Goal: Task Accomplishment & Management: Use online tool/utility

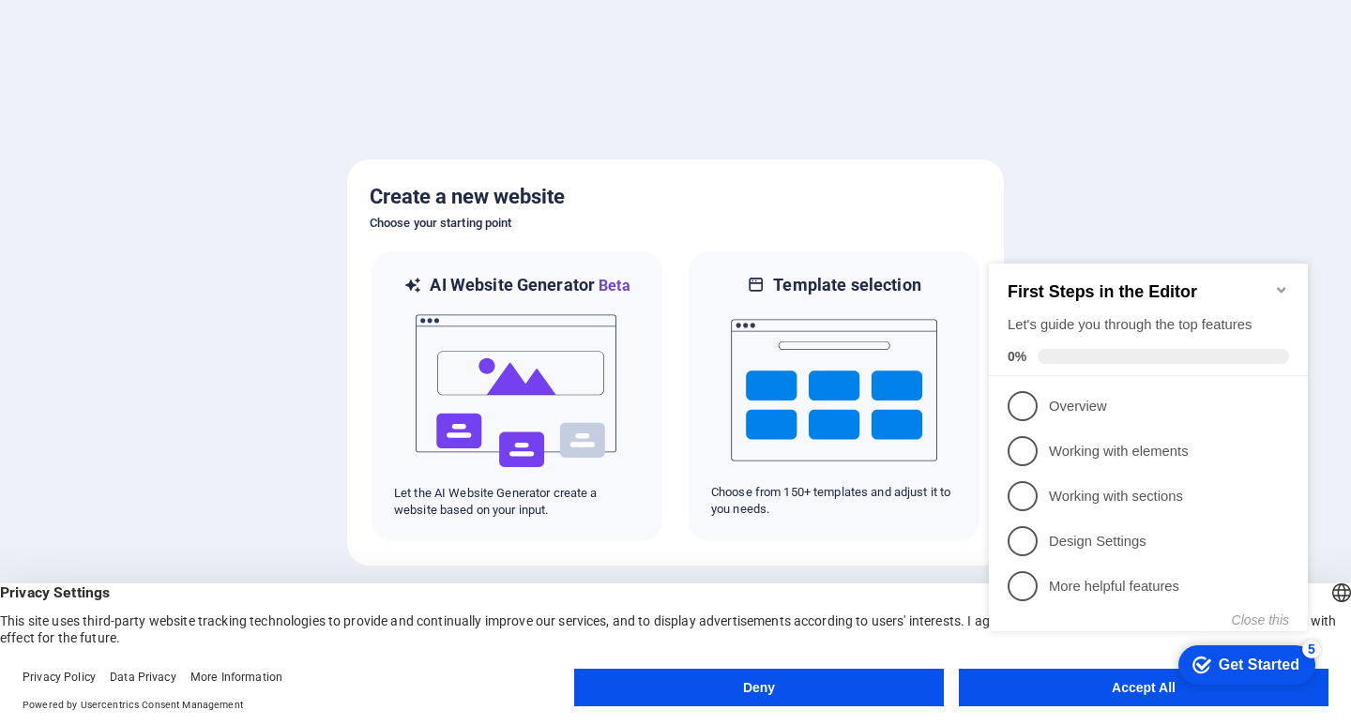
click at [276, 347] on div at bounding box center [675, 362] width 1351 height 725
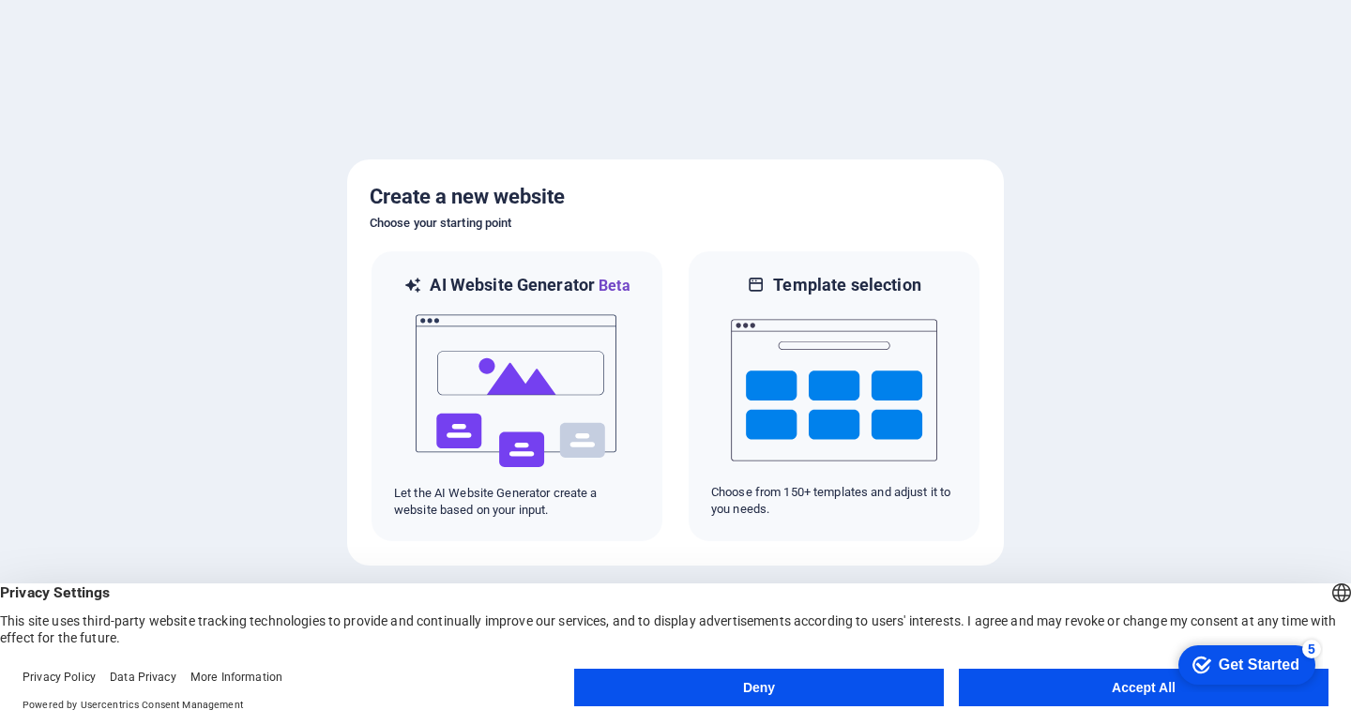
click at [1060, 685] on button "Accept All" at bounding box center [1144, 688] width 370 height 38
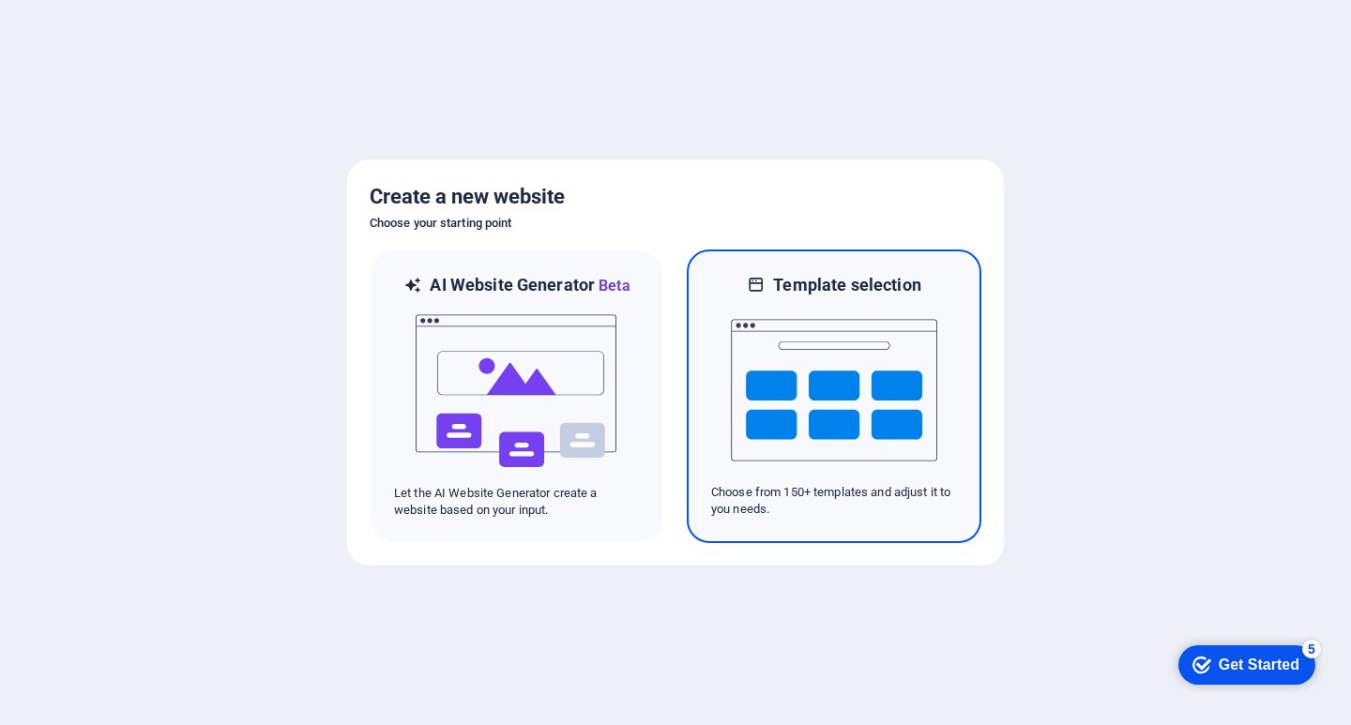
click at [859, 427] on img at bounding box center [834, 391] width 206 height 188
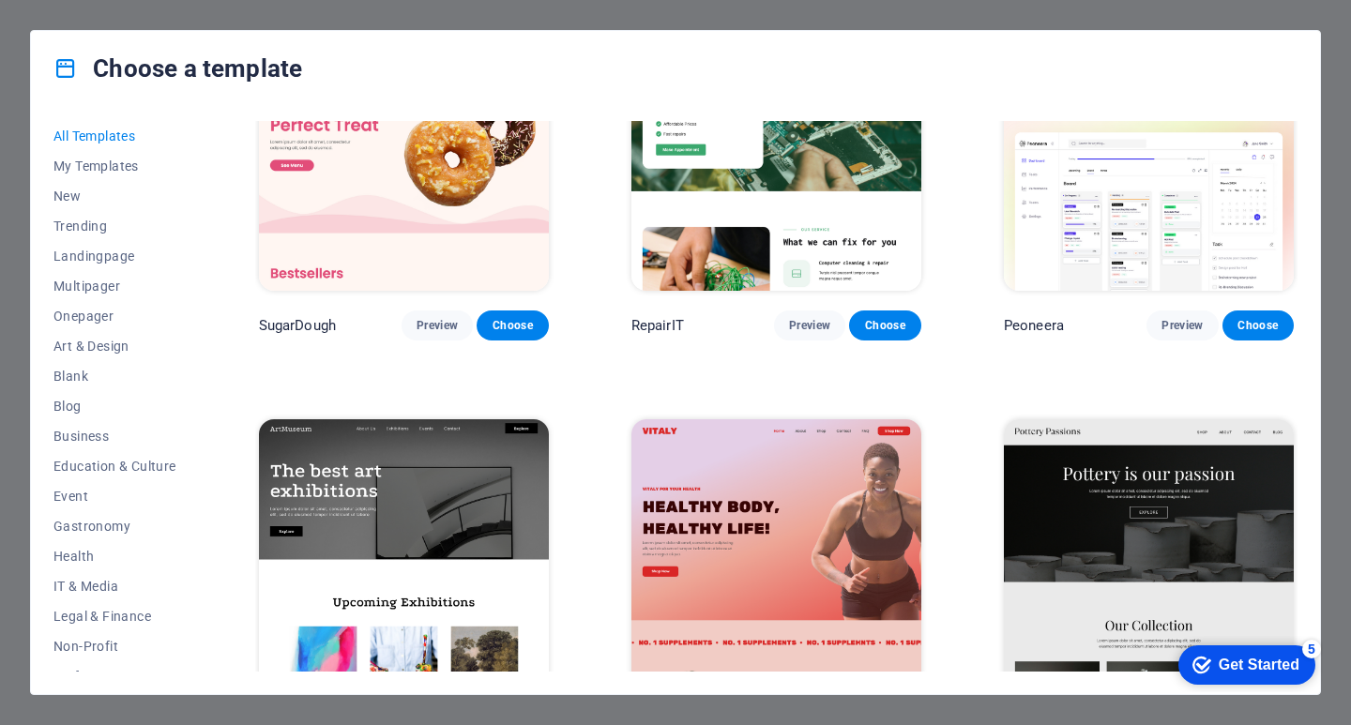
scroll to position [282, 0]
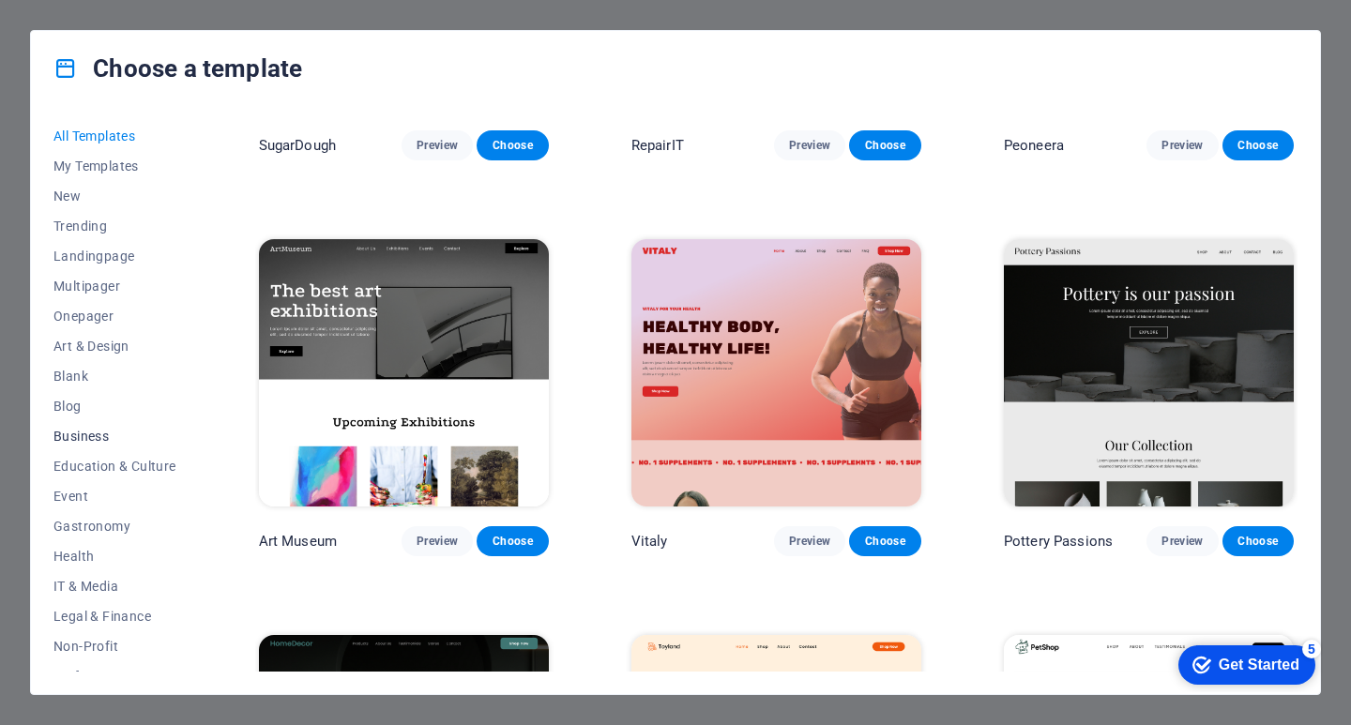
click at [103, 440] on span "Business" at bounding box center [114, 436] width 123 height 15
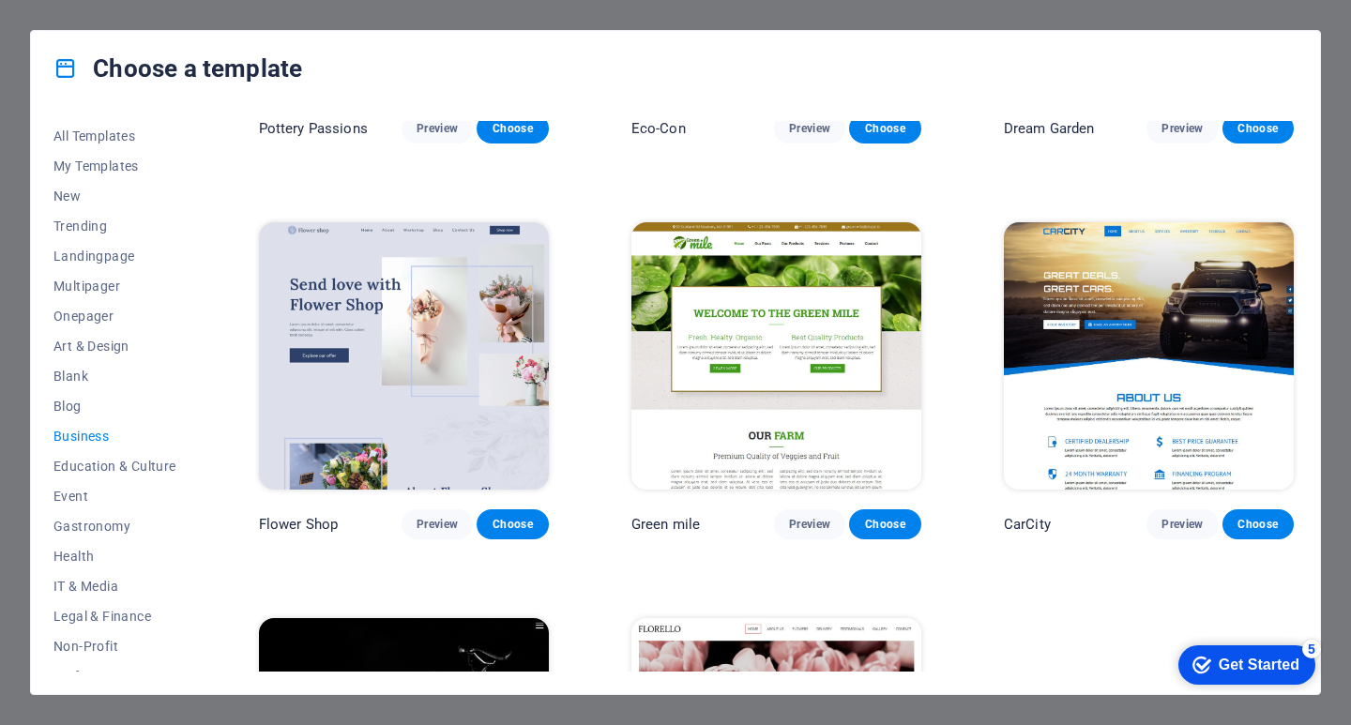
scroll to position [0, 0]
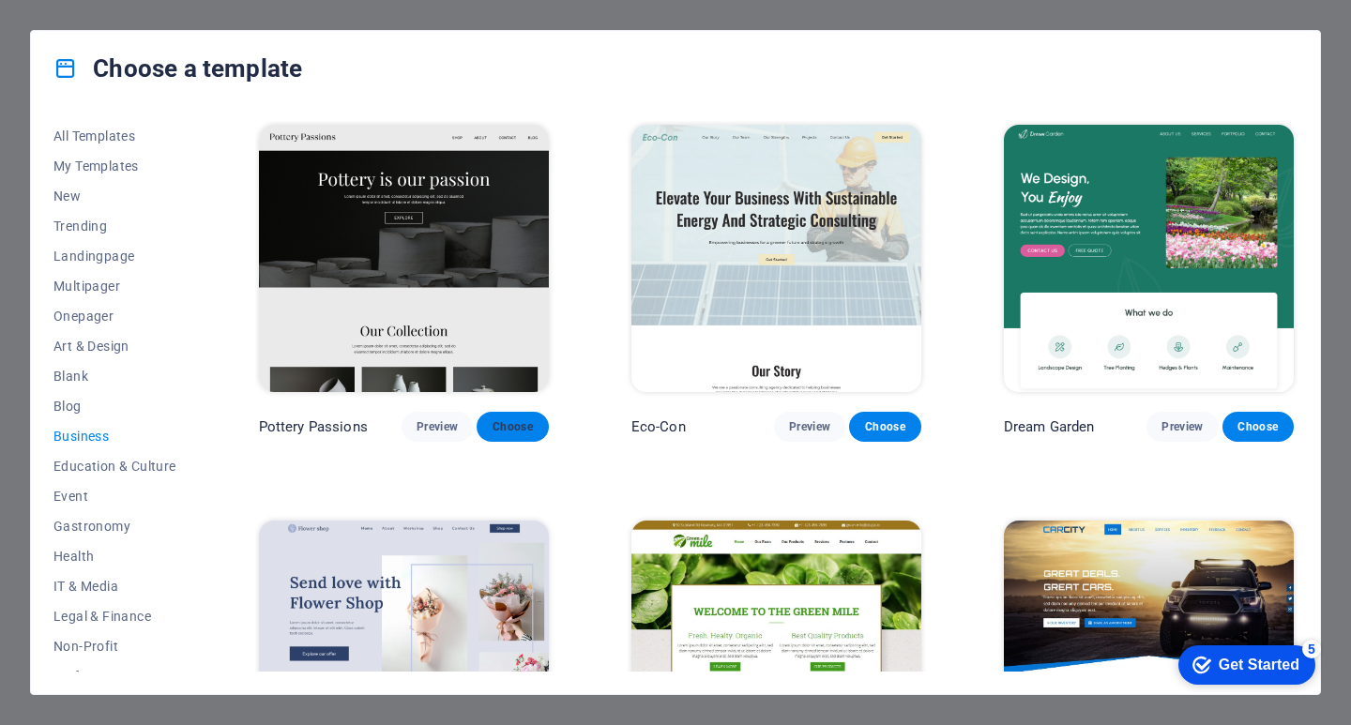
click at [520, 429] on span "Choose" at bounding box center [512, 427] width 41 height 15
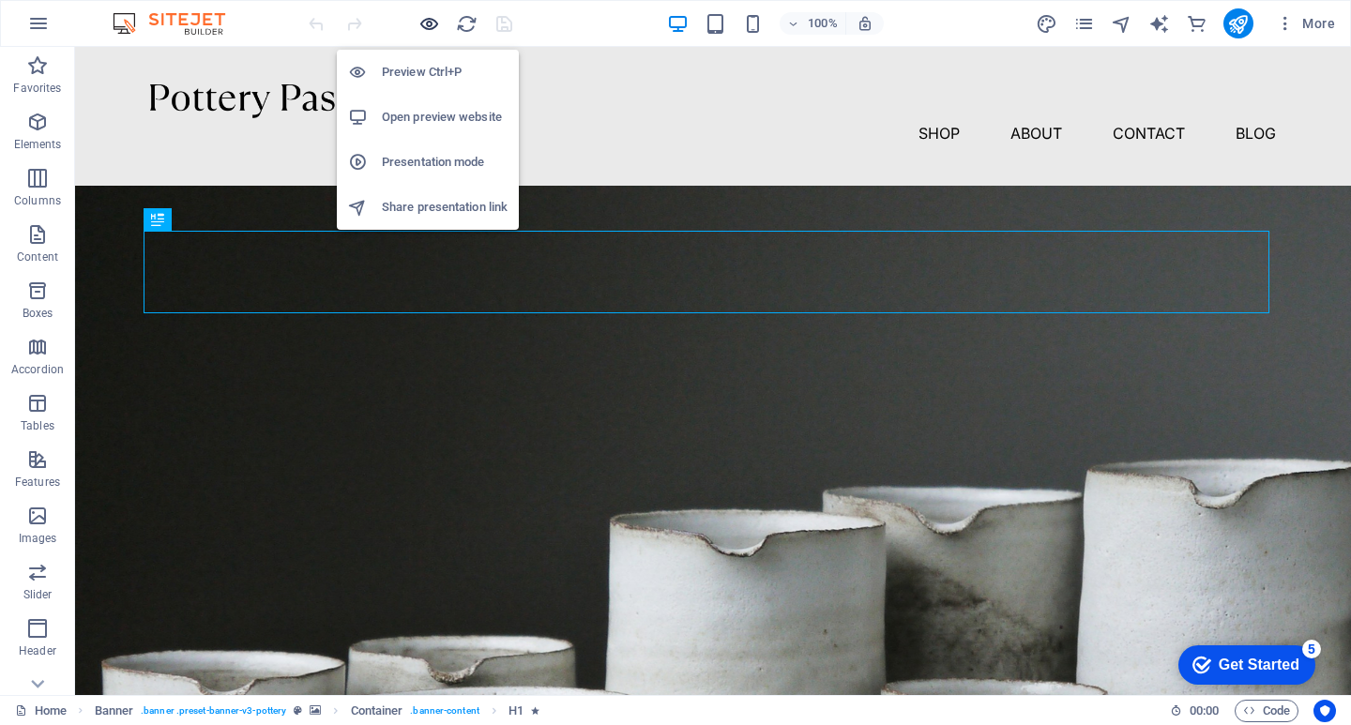
click at [423, 25] on icon "button" at bounding box center [430, 24] width 22 height 22
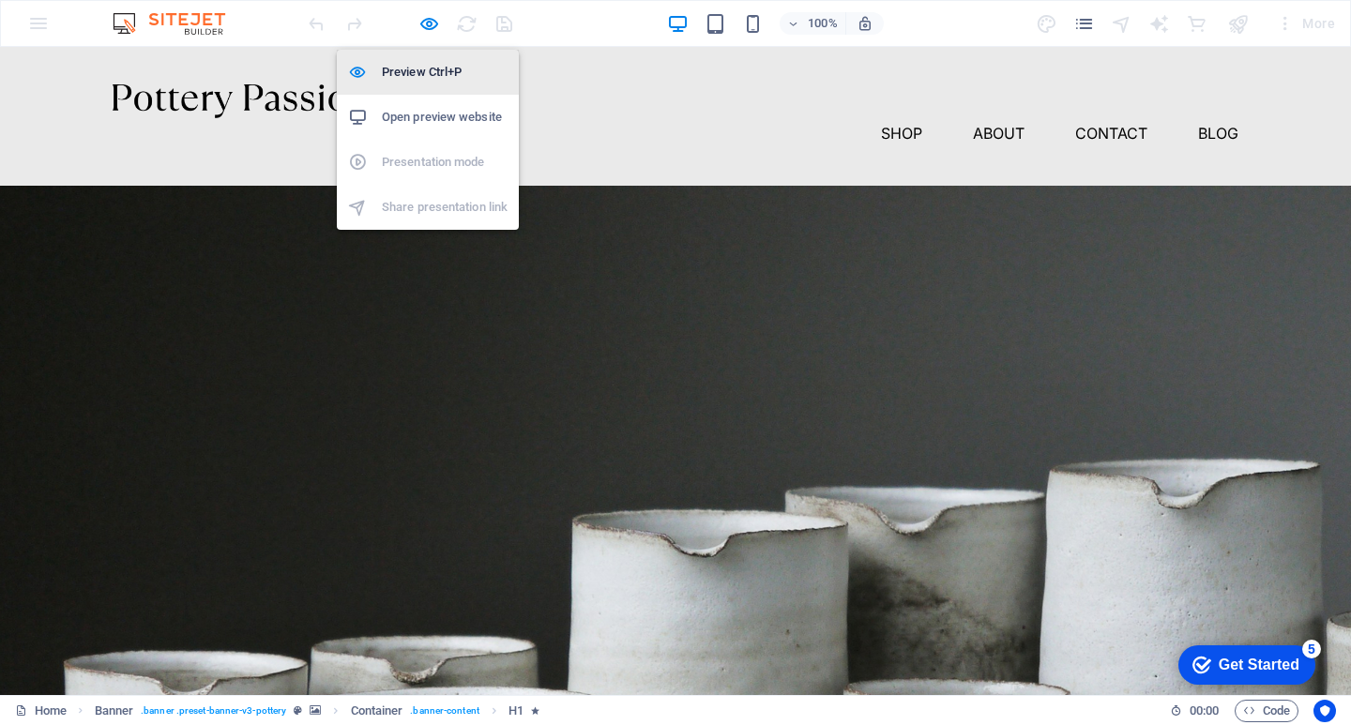
click at [442, 70] on h6 "Preview Ctrl+P" at bounding box center [445, 72] width 126 height 23
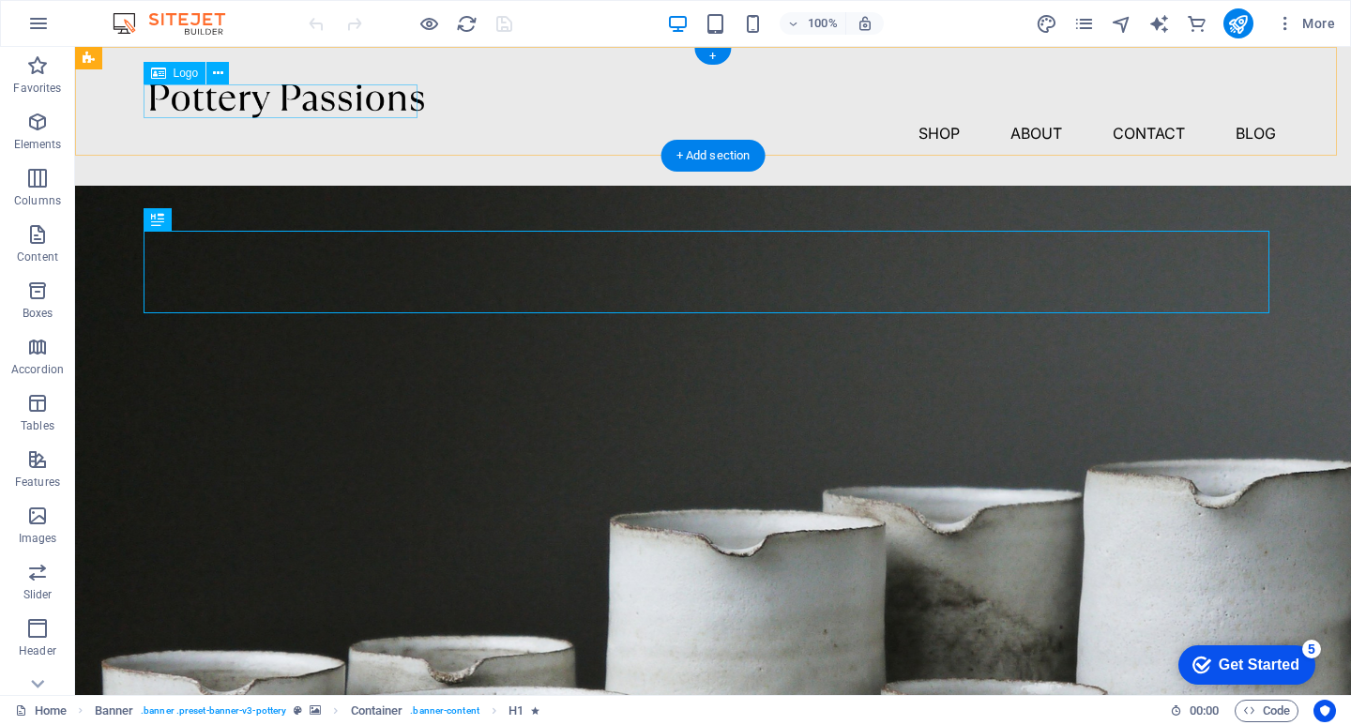
click at [342, 103] on div at bounding box center [713, 101] width 1126 height 34
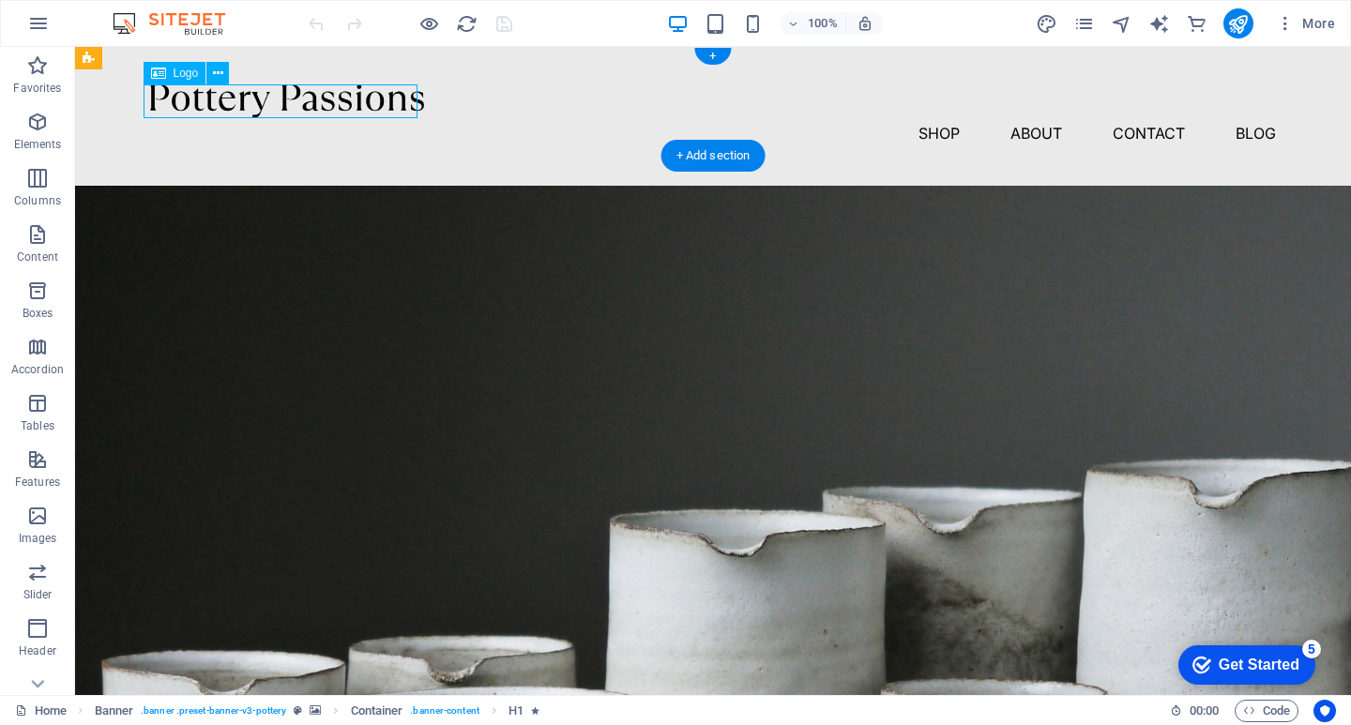
click at [342, 103] on div at bounding box center [713, 101] width 1126 height 34
click at [342, 103] on div "Drag here to replace the existing content. Press “Ctrl” if you want to create a…" at bounding box center [713, 371] width 1276 height 649
select select "px"
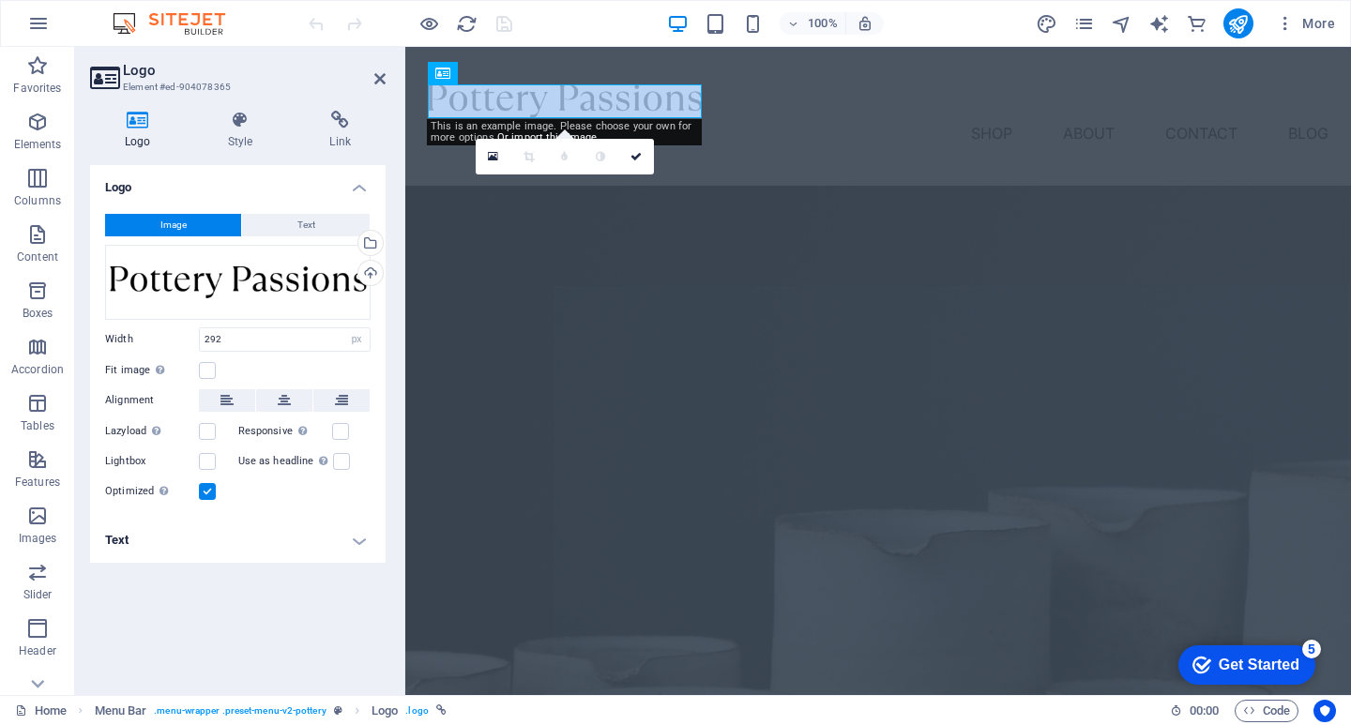
click at [175, 225] on span "Image" at bounding box center [173, 225] width 26 height 23
click at [227, 275] on div "Drag files here, click to choose files or select files from Files or our free s…" at bounding box center [238, 282] width 266 height 75
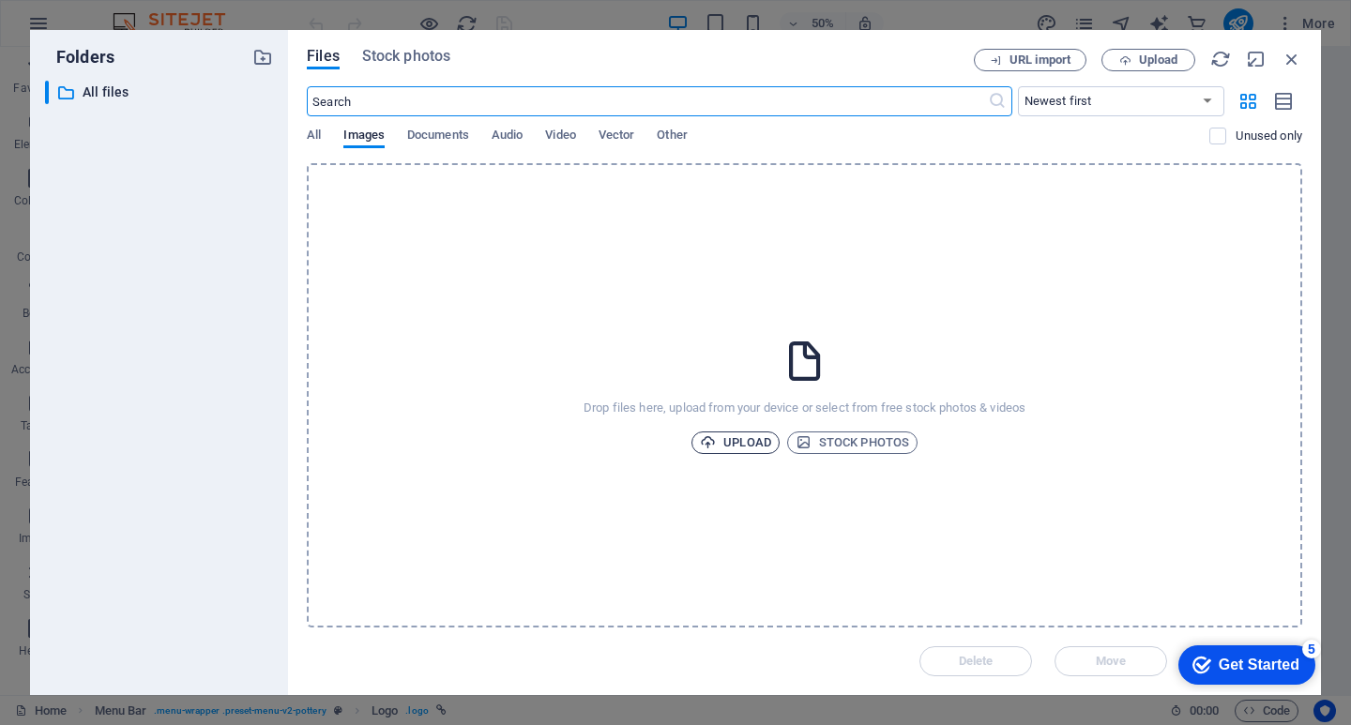
click at [745, 447] on span "Upload" at bounding box center [735, 443] width 71 height 23
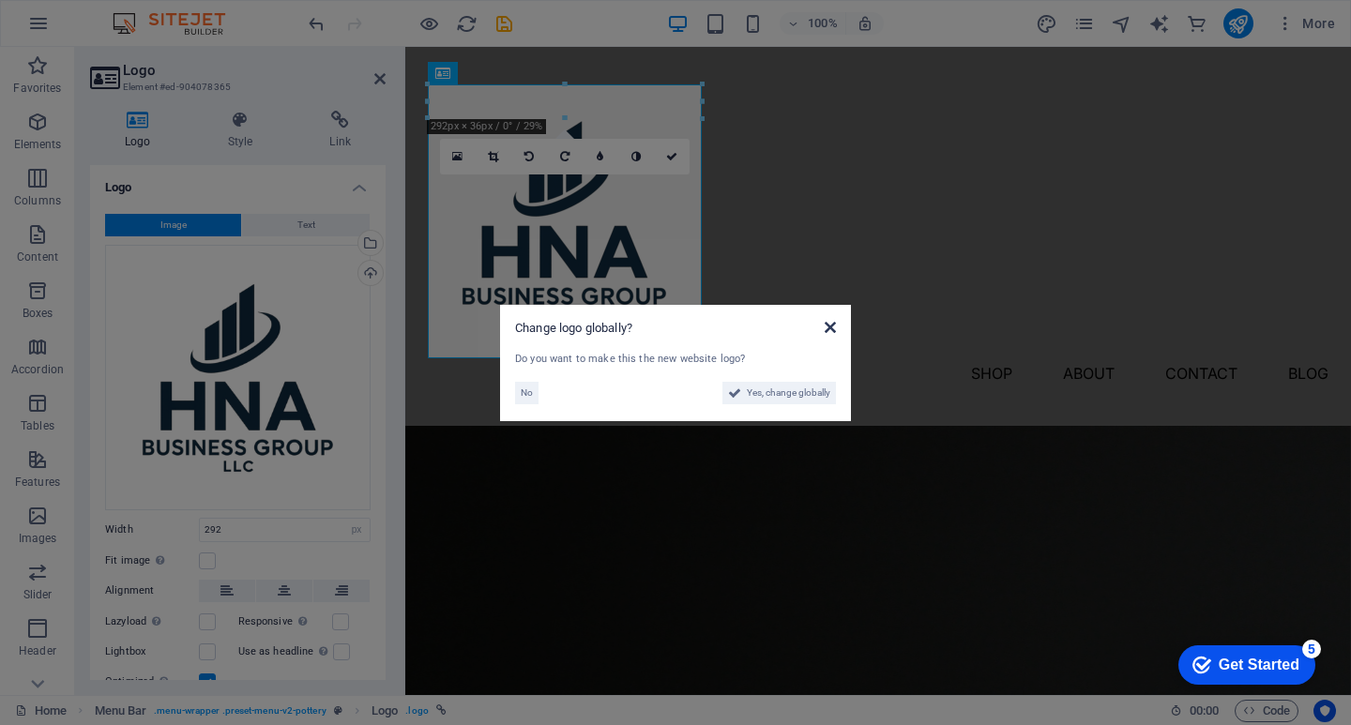
click at [828, 326] on icon at bounding box center [830, 327] width 11 height 15
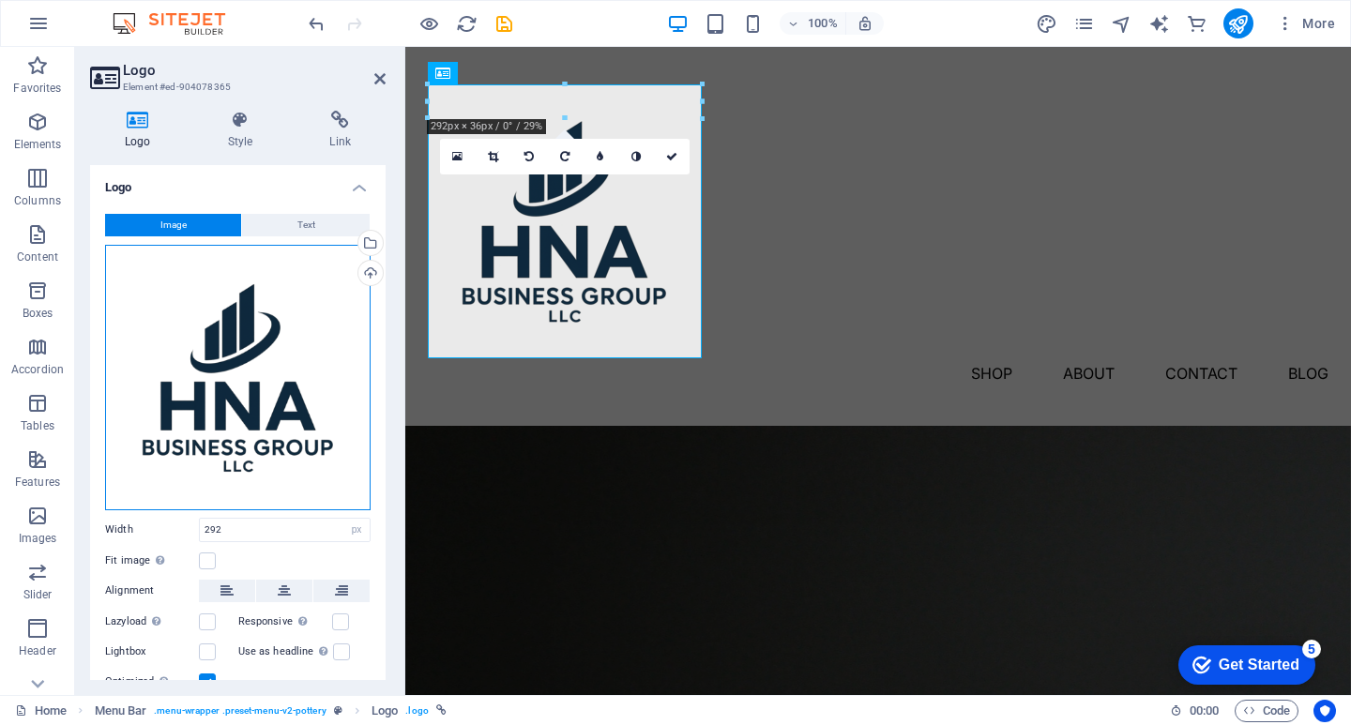
click at [307, 320] on div "Drag files here, click to choose files or select files from Files or our free s…" at bounding box center [238, 378] width 266 height 266
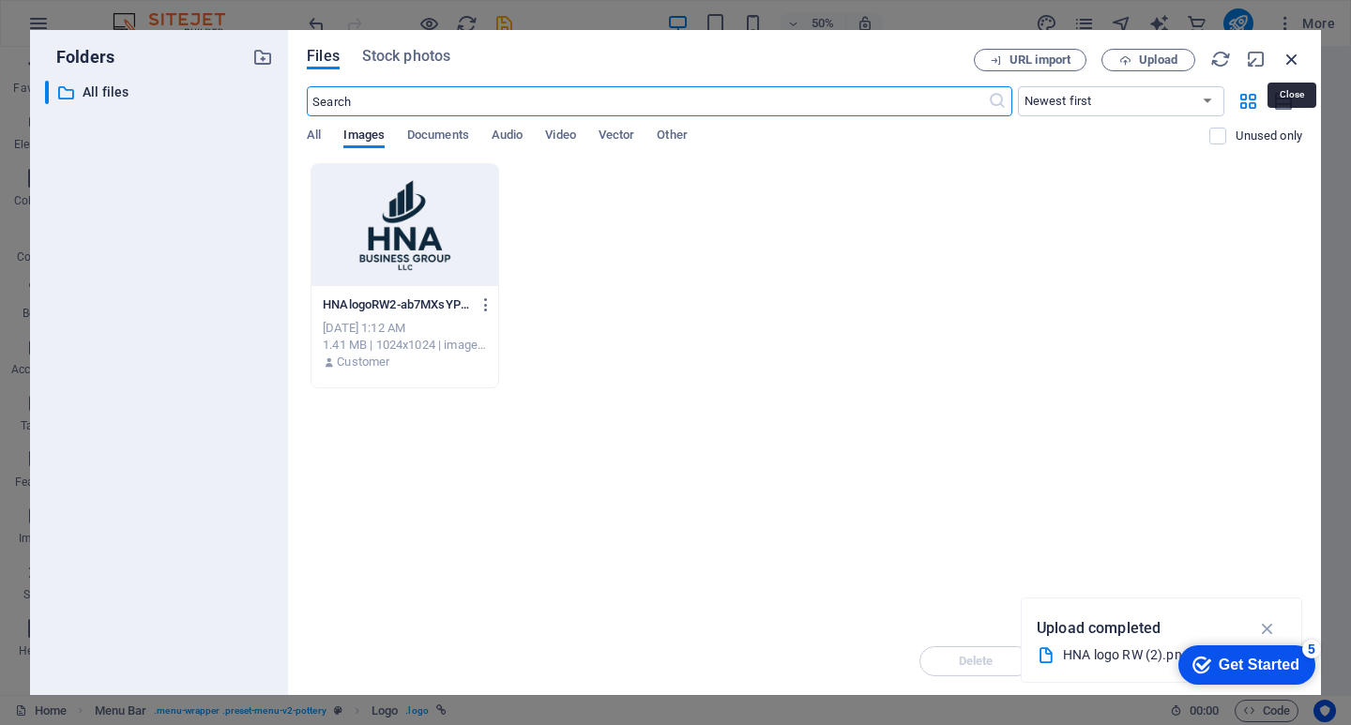
click at [1286, 63] on icon "button" at bounding box center [1292, 59] width 21 height 21
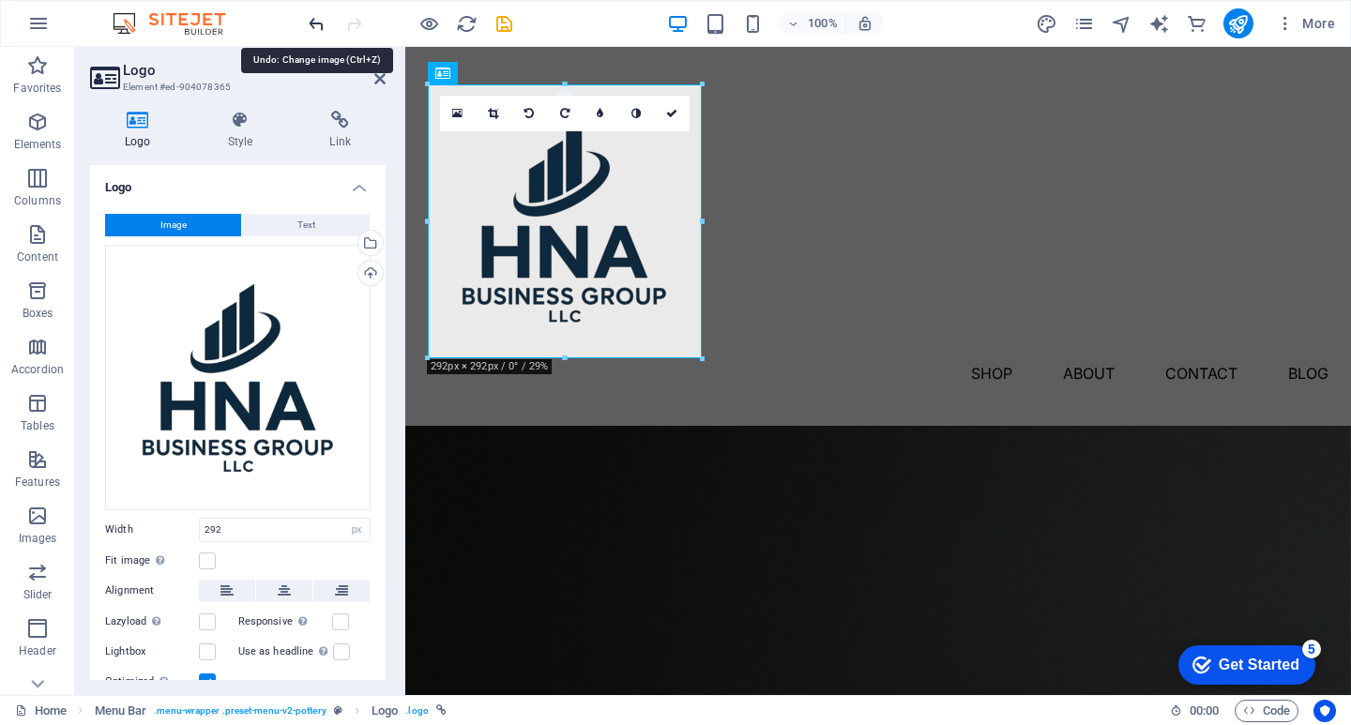
click at [309, 24] on icon "undo" at bounding box center [317, 24] width 22 height 22
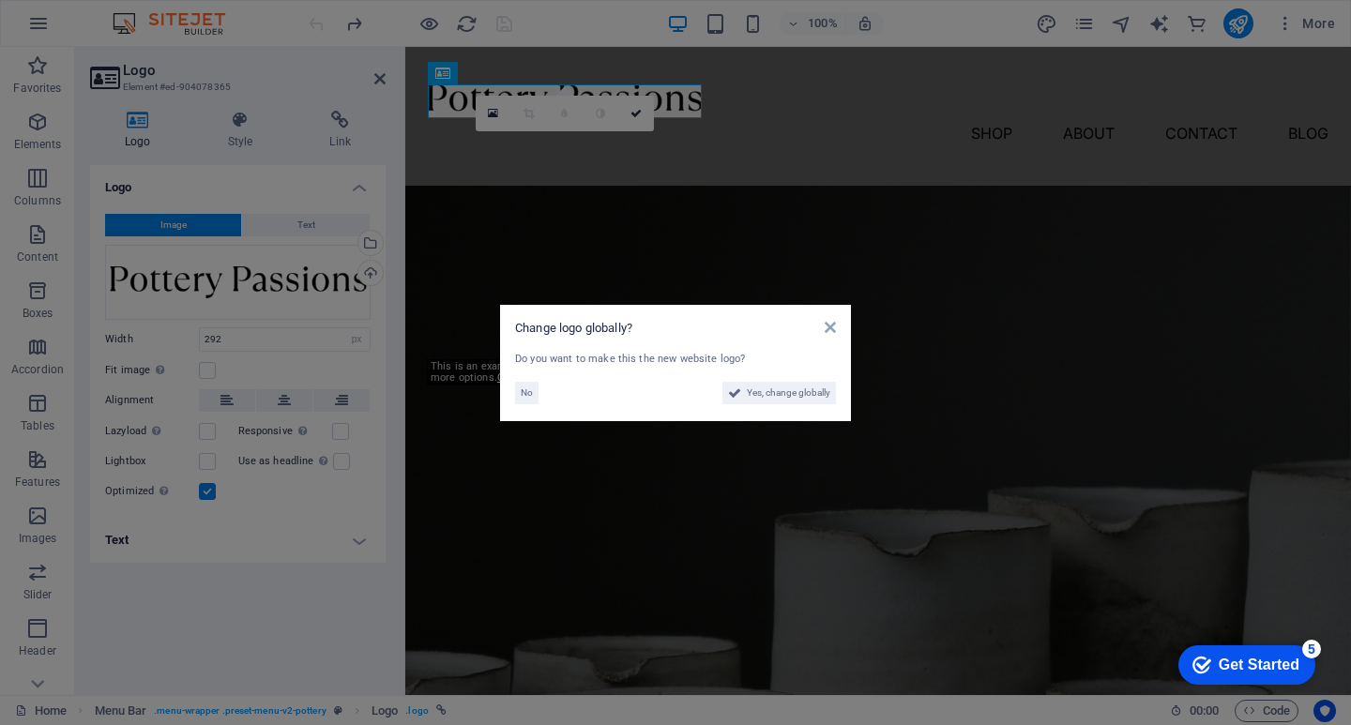
click at [838, 325] on div "Change logo globally? Do you want to make this the new website logo? No Yes, ch…" at bounding box center [675, 363] width 351 height 116
click at [831, 328] on icon at bounding box center [830, 327] width 11 height 15
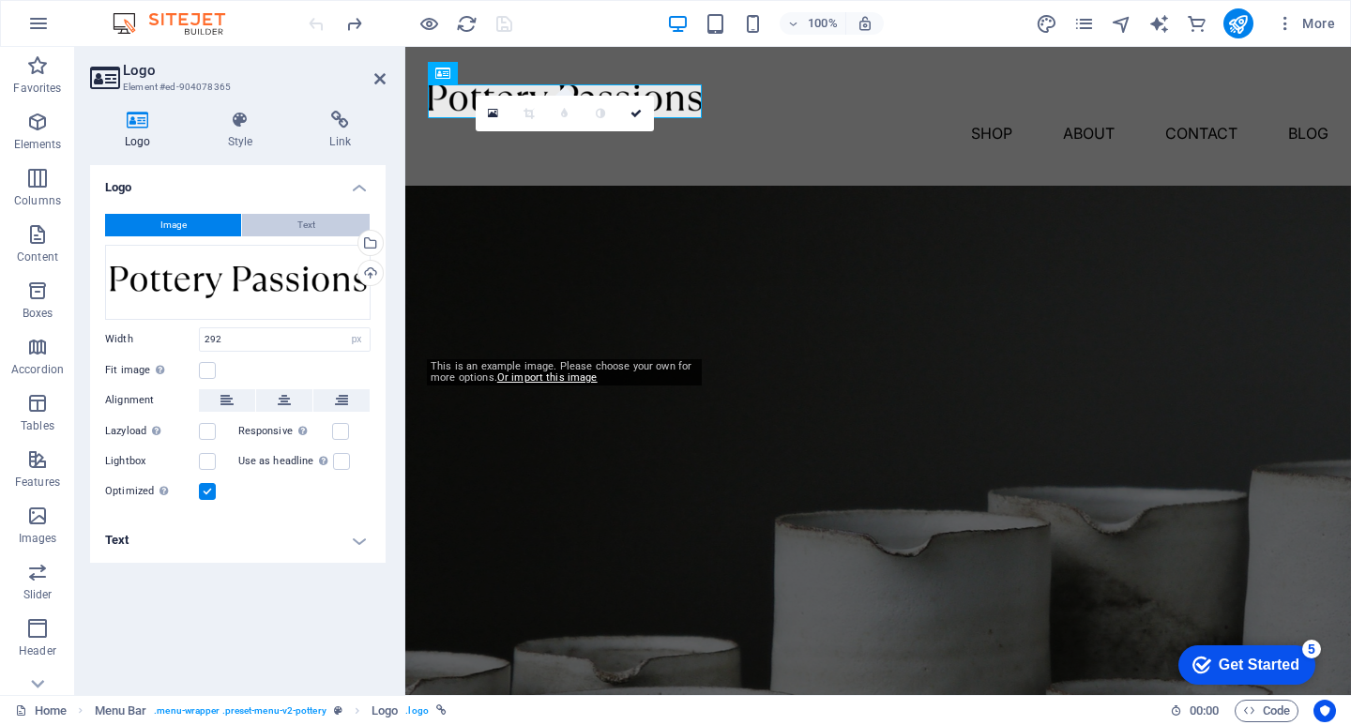
click at [316, 229] on button "Text" at bounding box center [306, 225] width 128 height 23
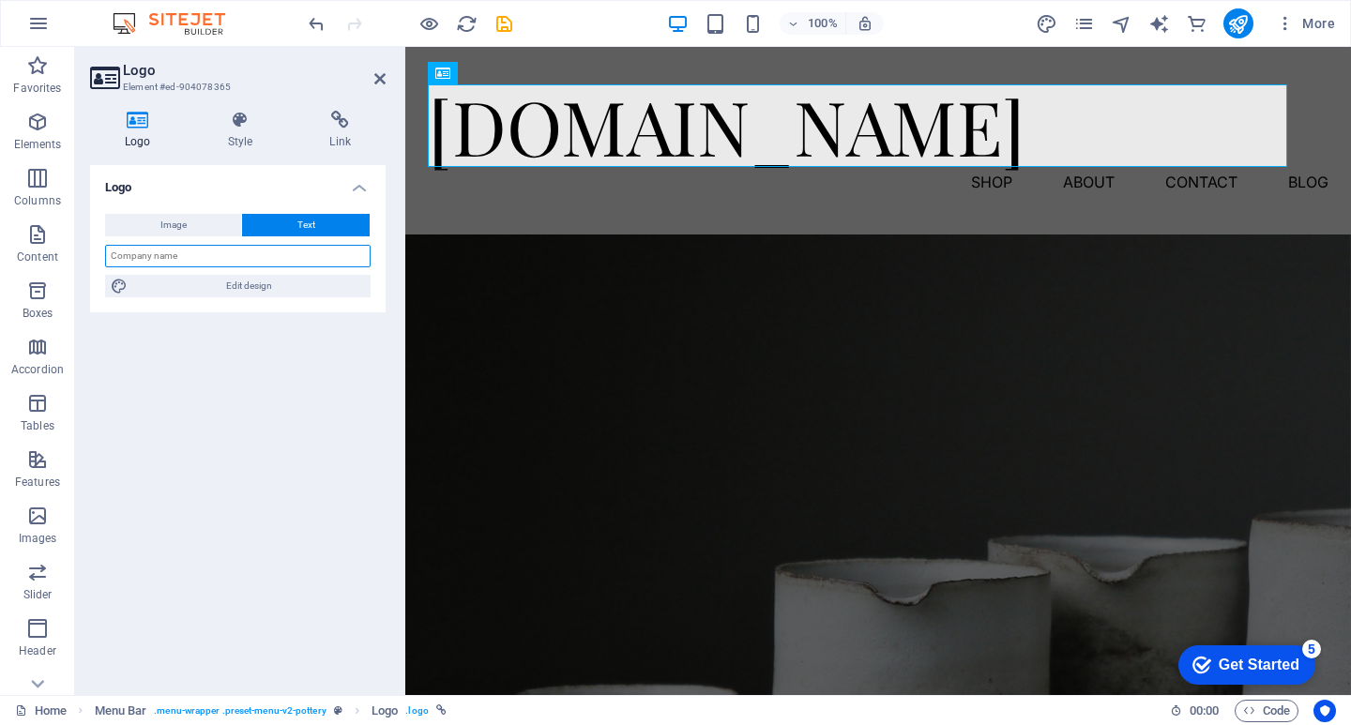
click at [256, 257] on input "text" at bounding box center [238, 256] width 266 height 23
click at [271, 258] on input "[DOMAIN_NAME]" at bounding box center [238, 256] width 266 height 23
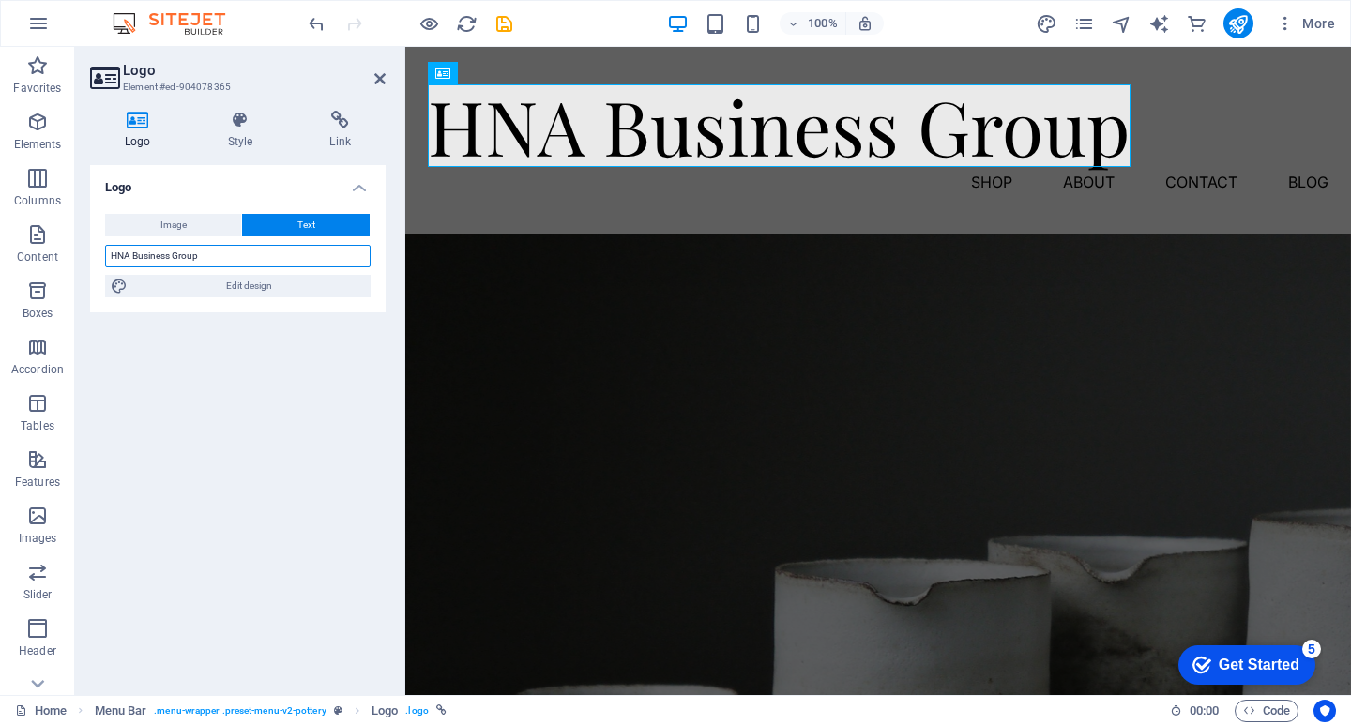
click at [262, 259] on input "HNA Business Group" at bounding box center [238, 256] width 266 height 23
type input "HNA Business Group"
click at [243, 155] on div "Logo Style Link Logo Image Text Drag files here, click to choose files or selec…" at bounding box center [238, 396] width 296 height 570
click at [249, 125] on icon at bounding box center [240, 120] width 95 height 19
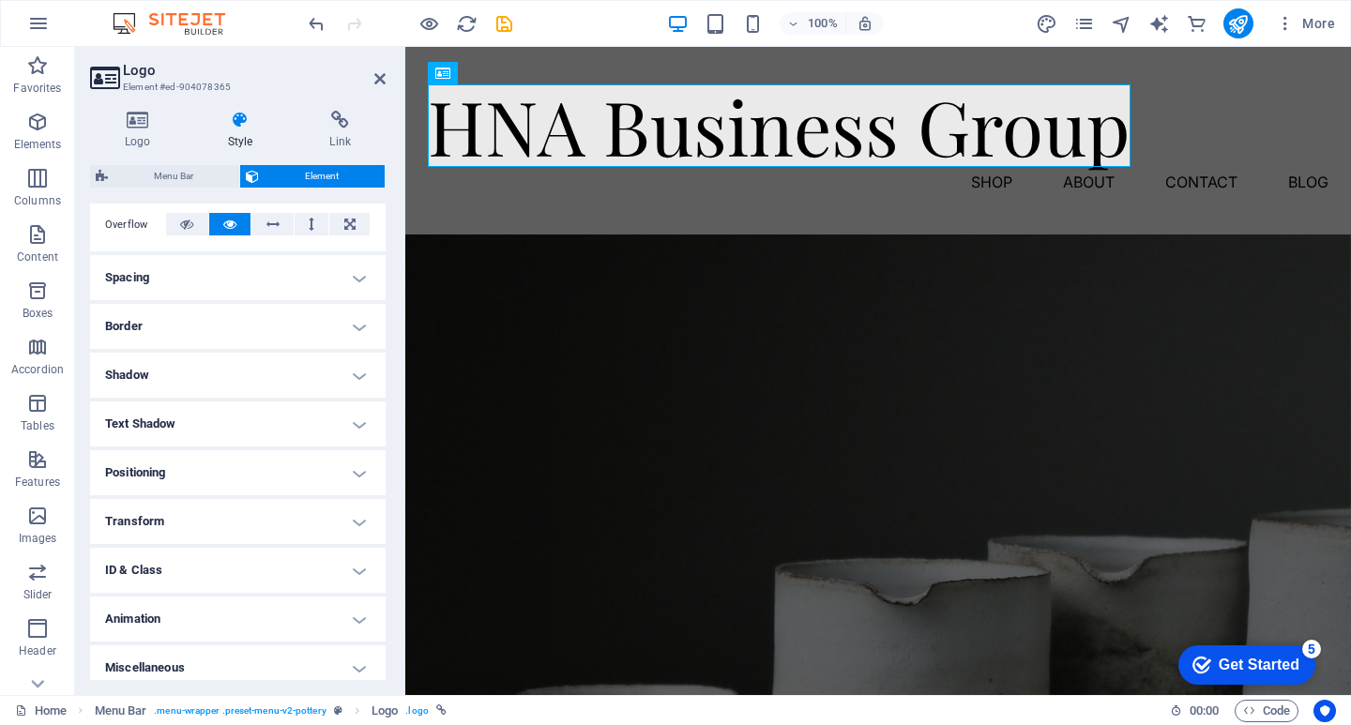
scroll to position [316, 0]
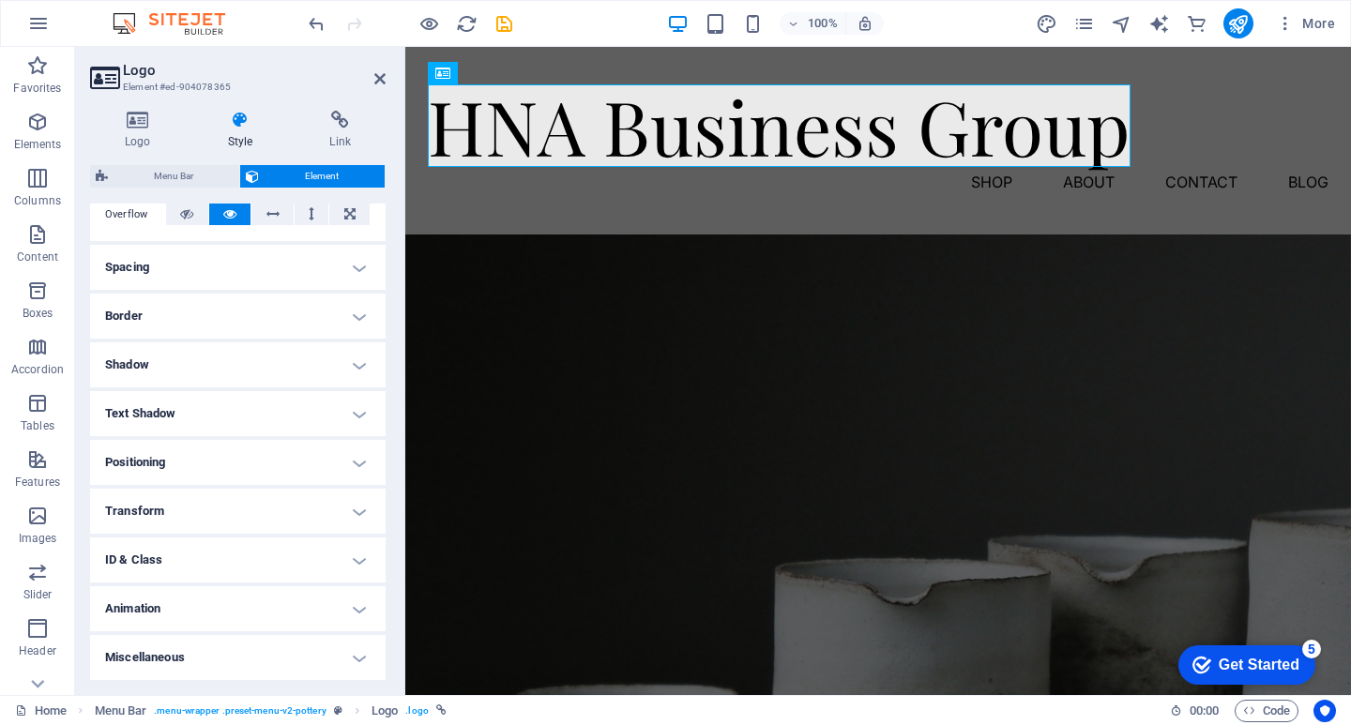
click at [289, 501] on h4 "Transform" at bounding box center [238, 511] width 296 height 45
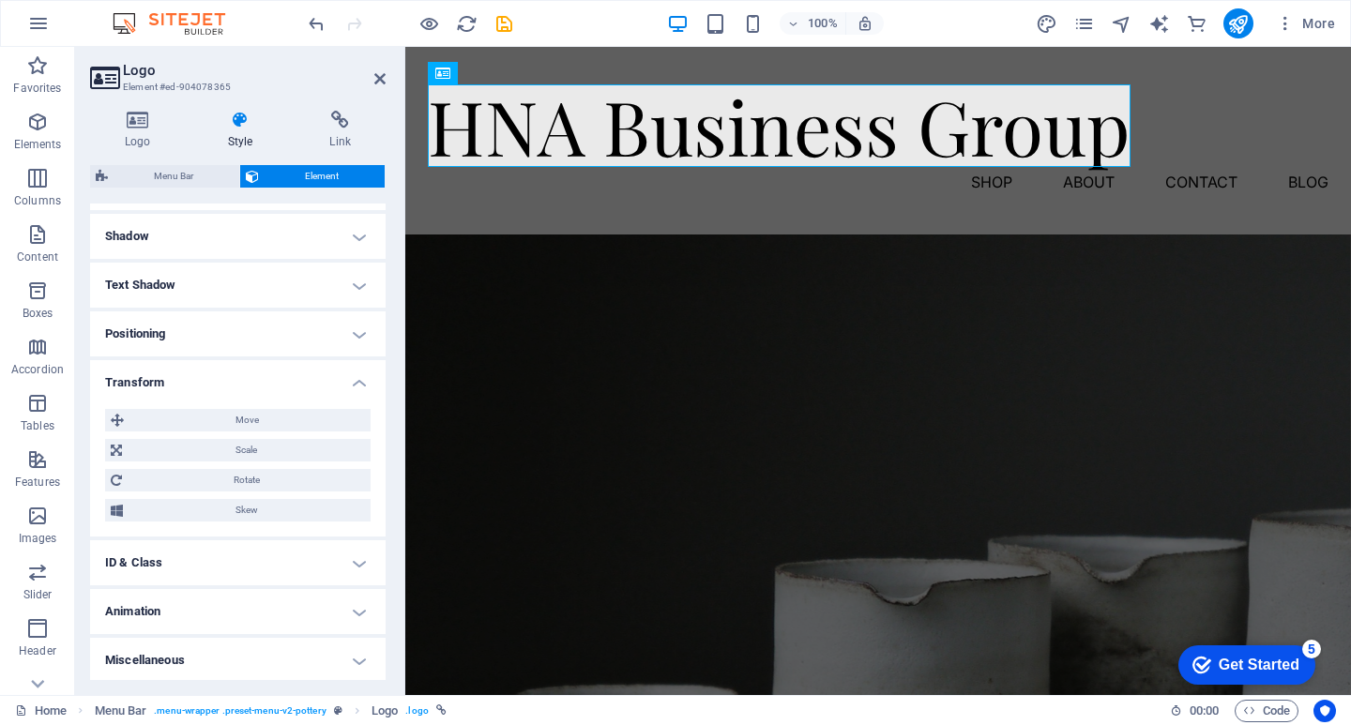
scroll to position [448, 0]
click at [538, 72] on icon at bounding box center [535, 74] width 10 height 20
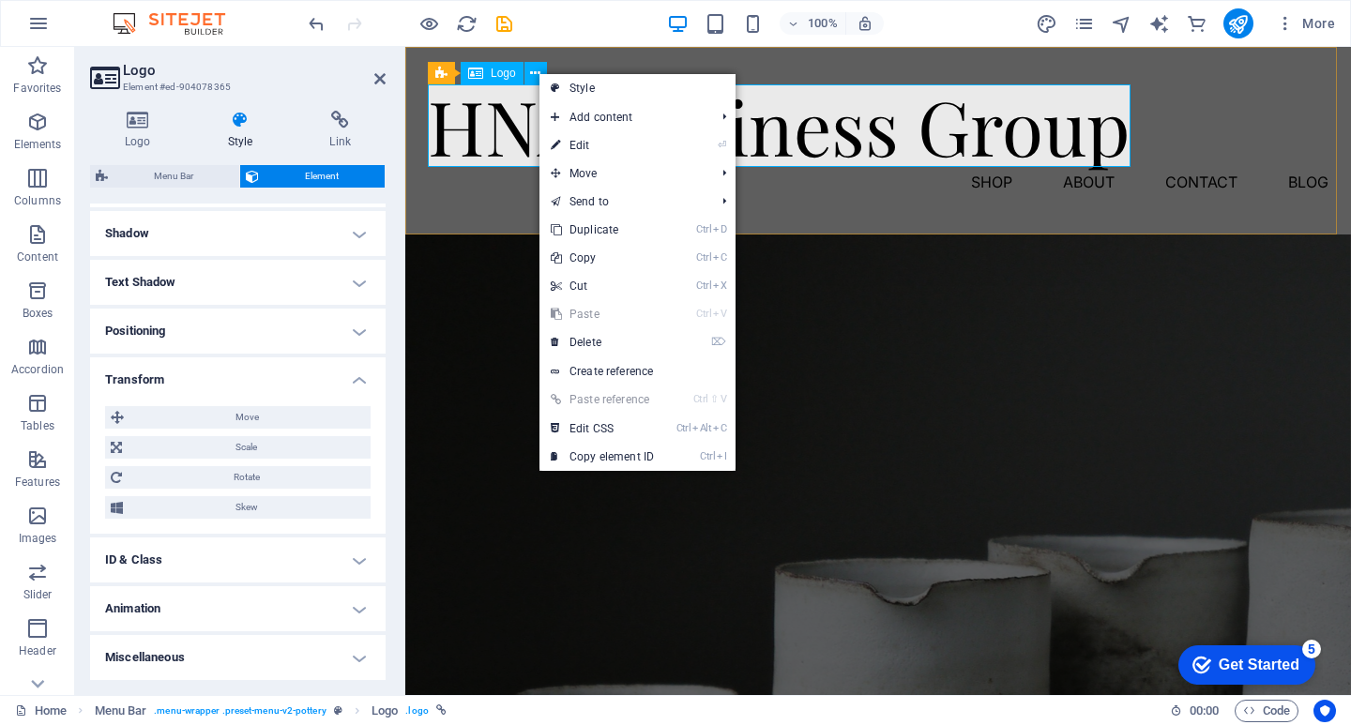
click at [965, 137] on div "HNA Business Group" at bounding box center [878, 125] width 901 height 83
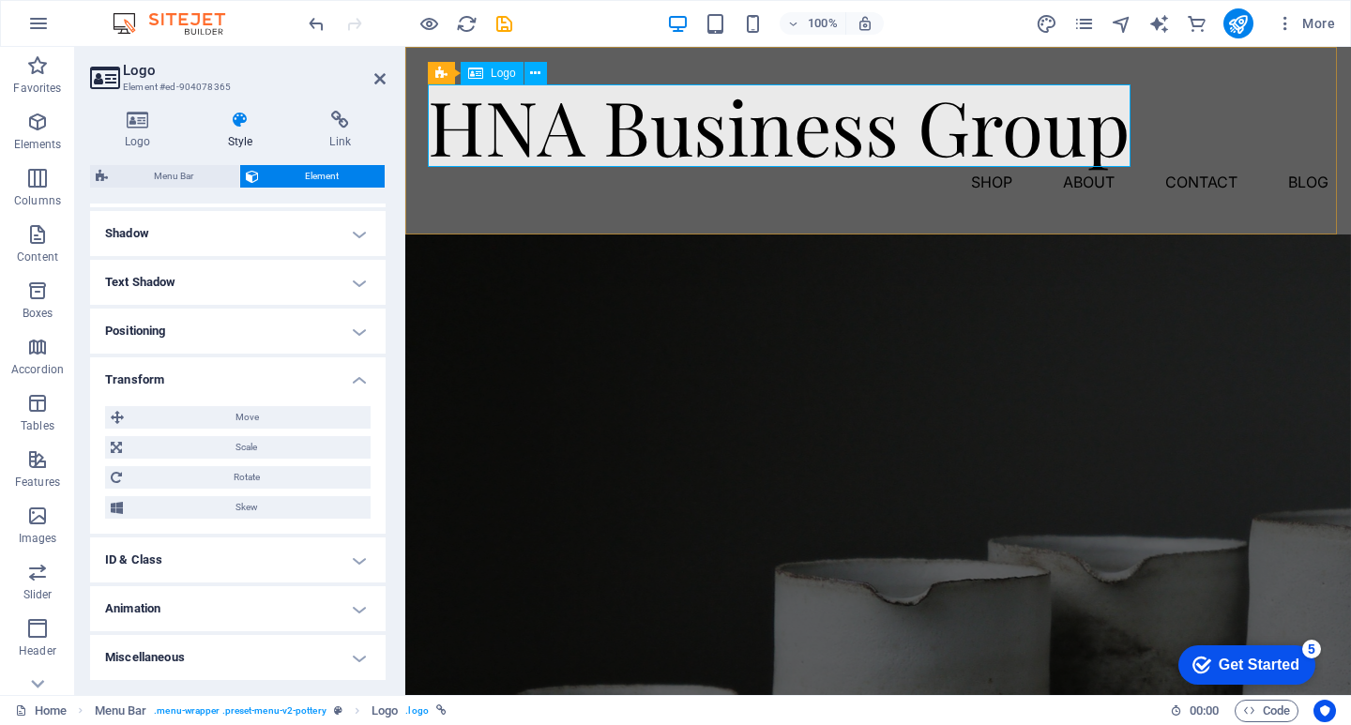
click at [972, 134] on div "HNA Business Group" at bounding box center [878, 125] width 901 height 83
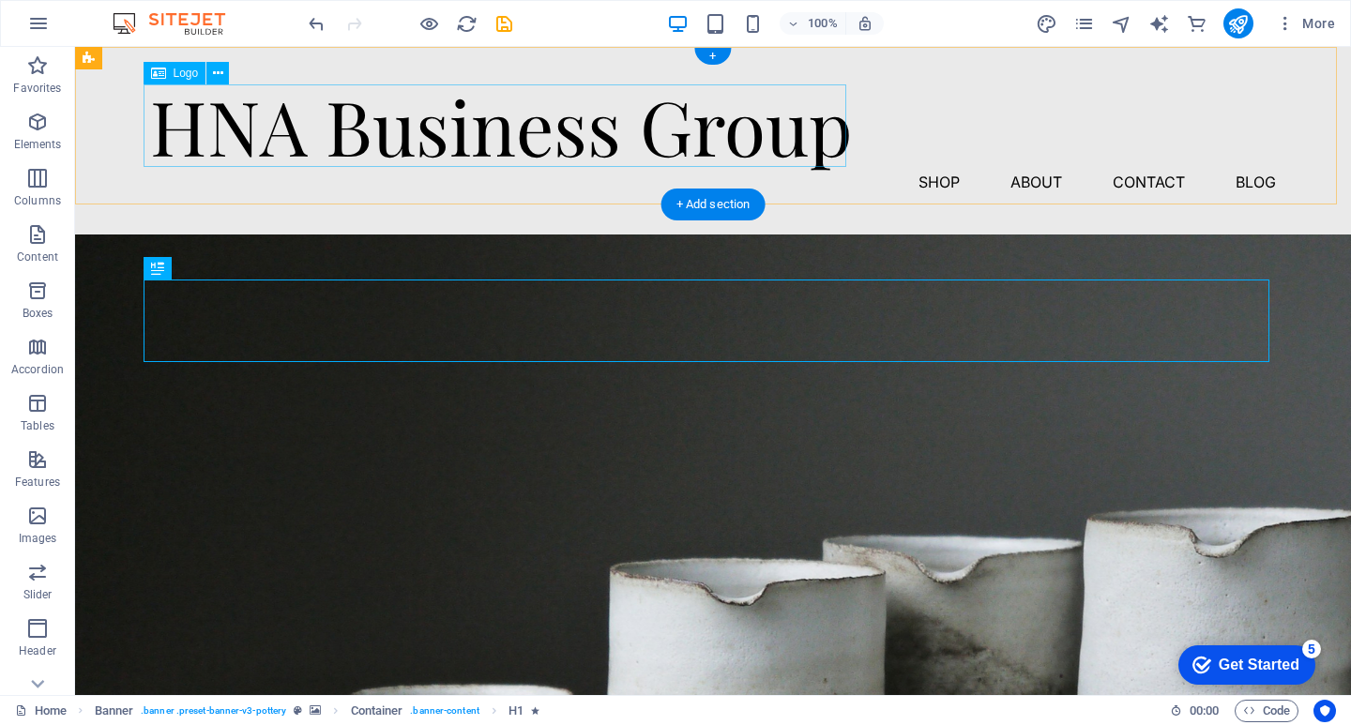
click at [733, 144] on div "HNA Business Group" at bounding box center [713, 125] width 1126 height 83
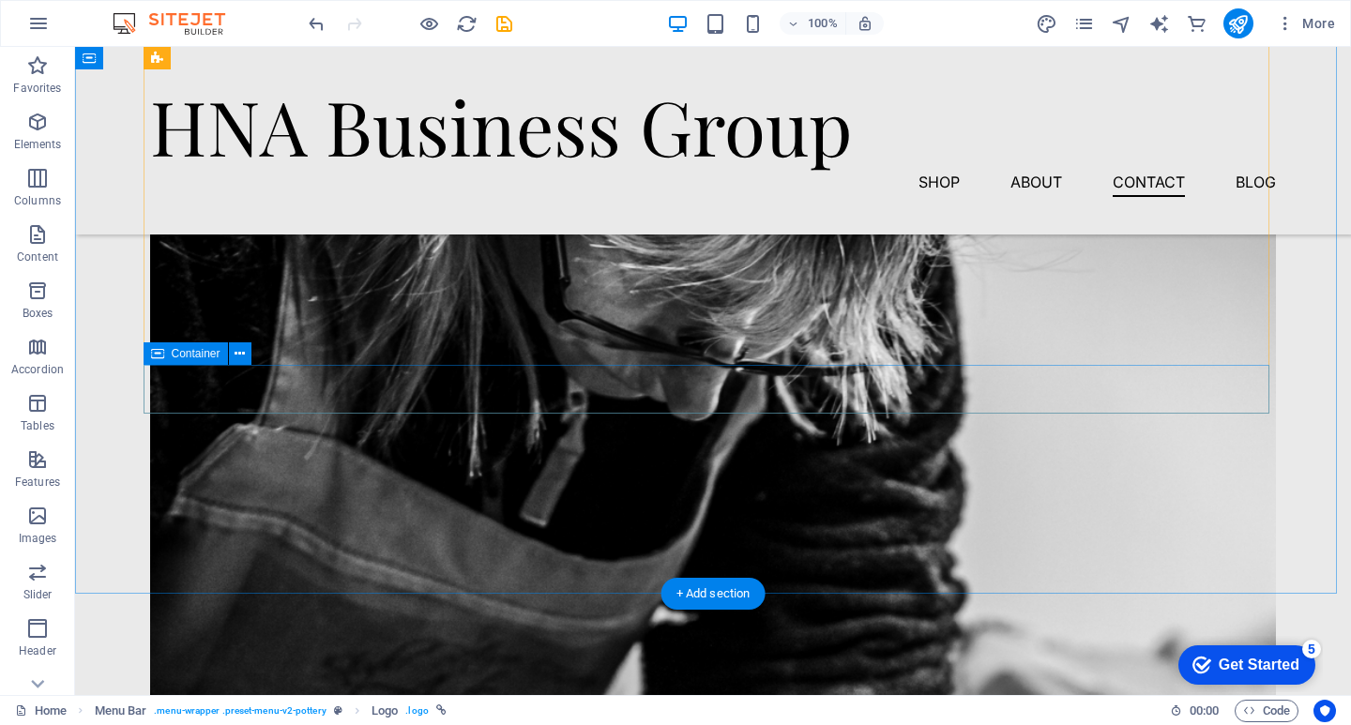
scroll to position [4223, 0]
